Goal: Navigation & Orientation: Find specific page/section

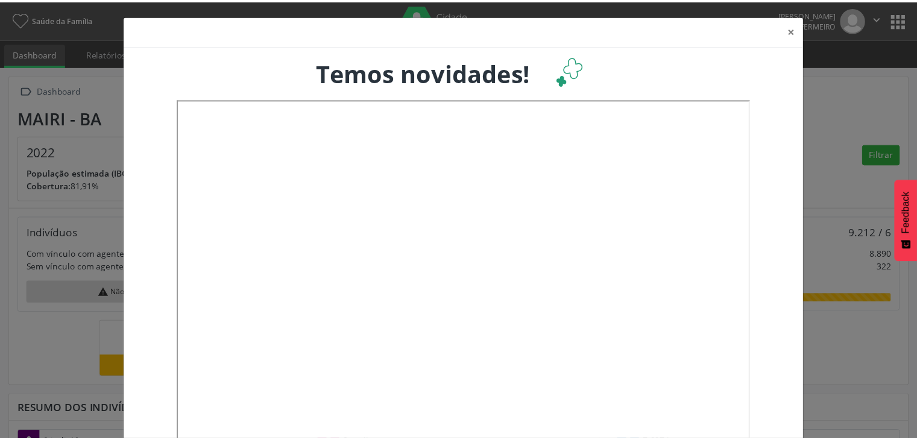
scroll to position [198, 302]
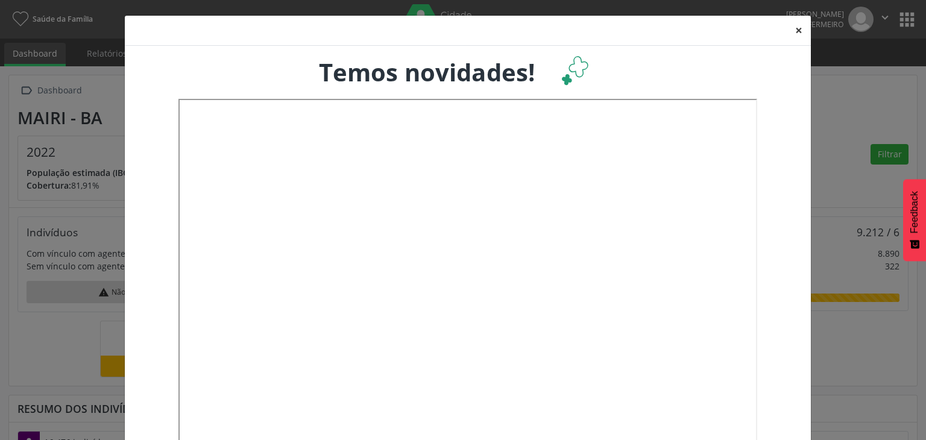
click at [793, 28] on button "×" at bounding box center [799, 31] width 24 height 30
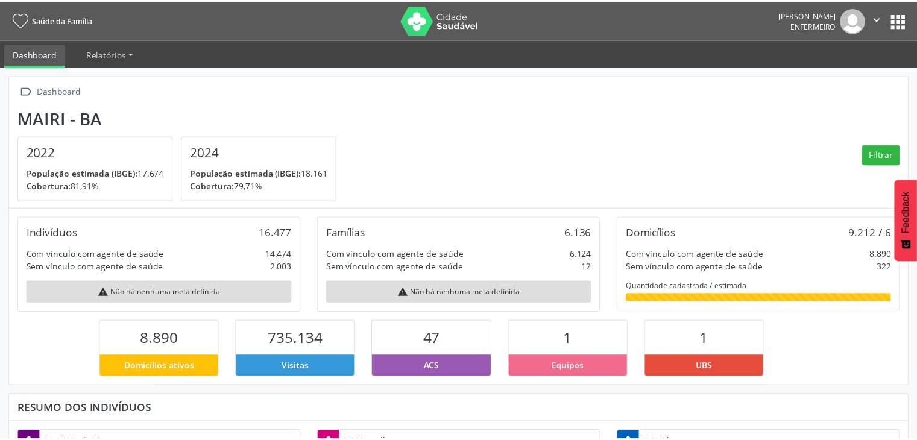
scroll to position [602607, 602507]
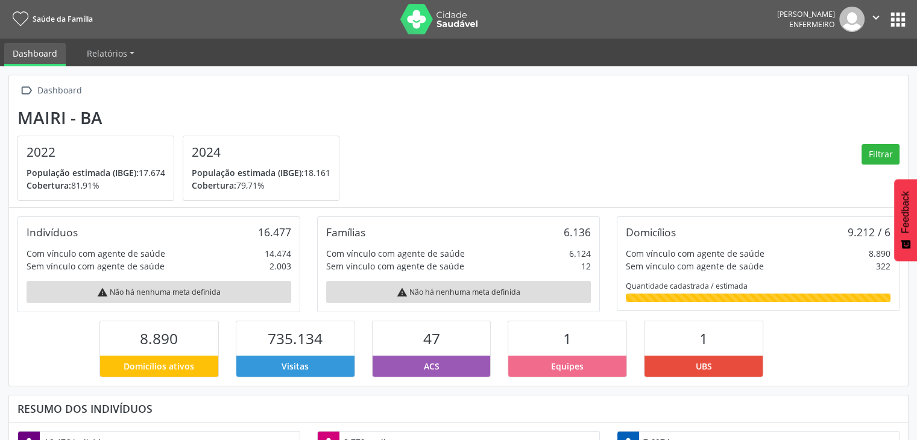
click at [895, 25] on button "apps" at bounding box center [897, 19] width 21 height 21
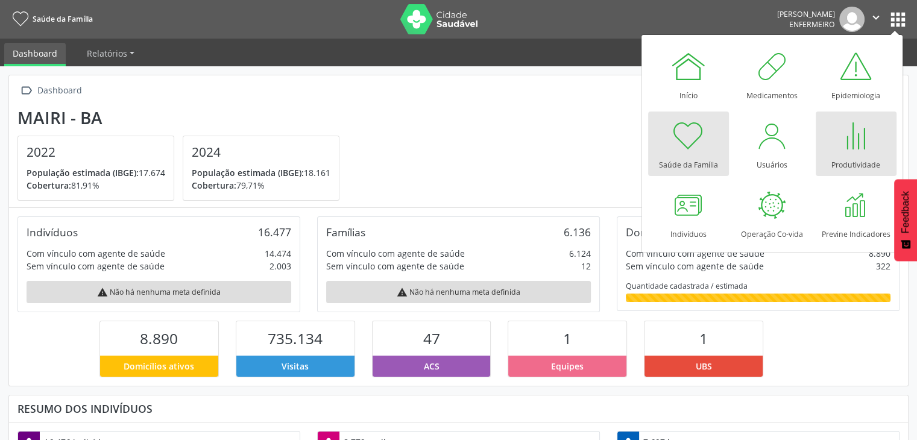
click at [869, 139] on div at bounding box center [856, 136] width 36 height 36
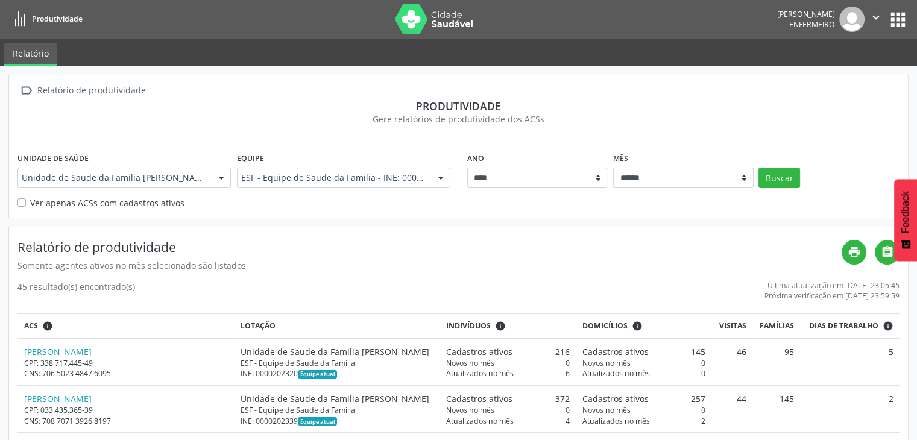
click at [899, 20] on button "apps" at bounding box center [897, 19] width 21 height 21
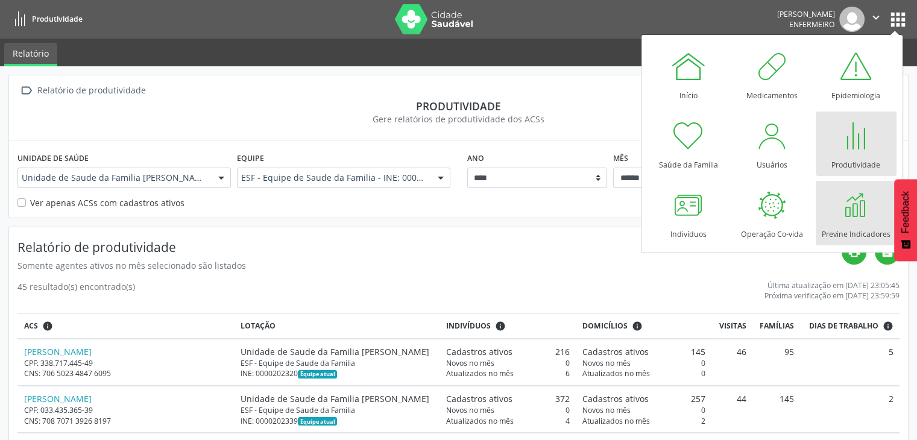
click at [852, 208] on div at bounding box center [856, 205] width 36 height 36
